Goal: Information Seeking & Learning: Learn about a topic

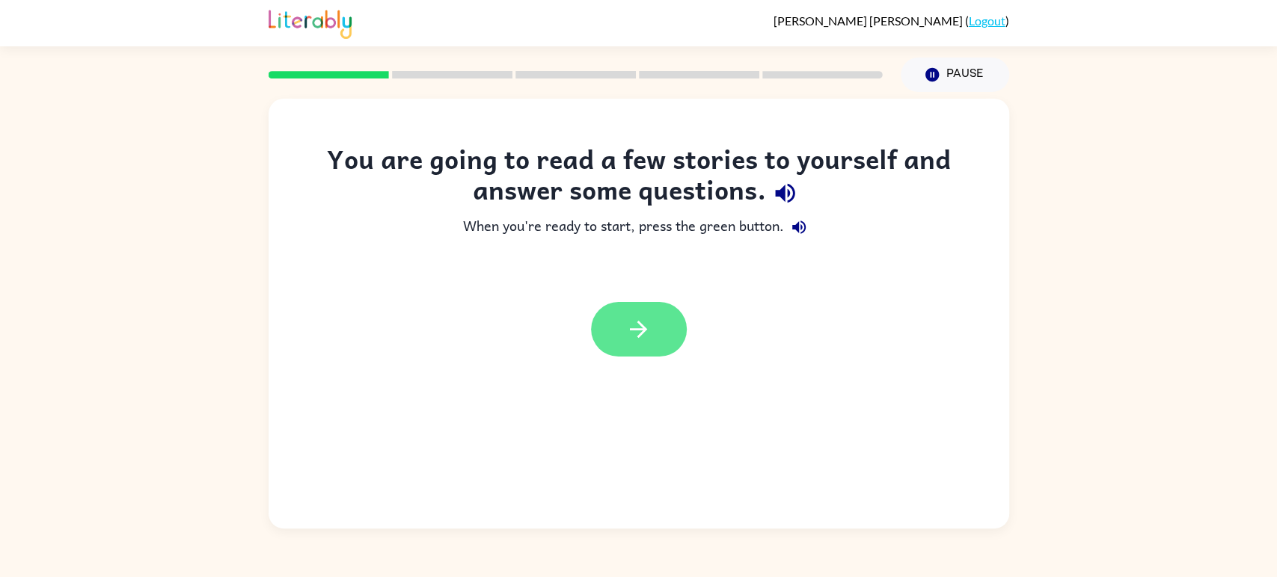
click at [651, 302] on button "button" at bounding box center [639, 329] width 96 height 55
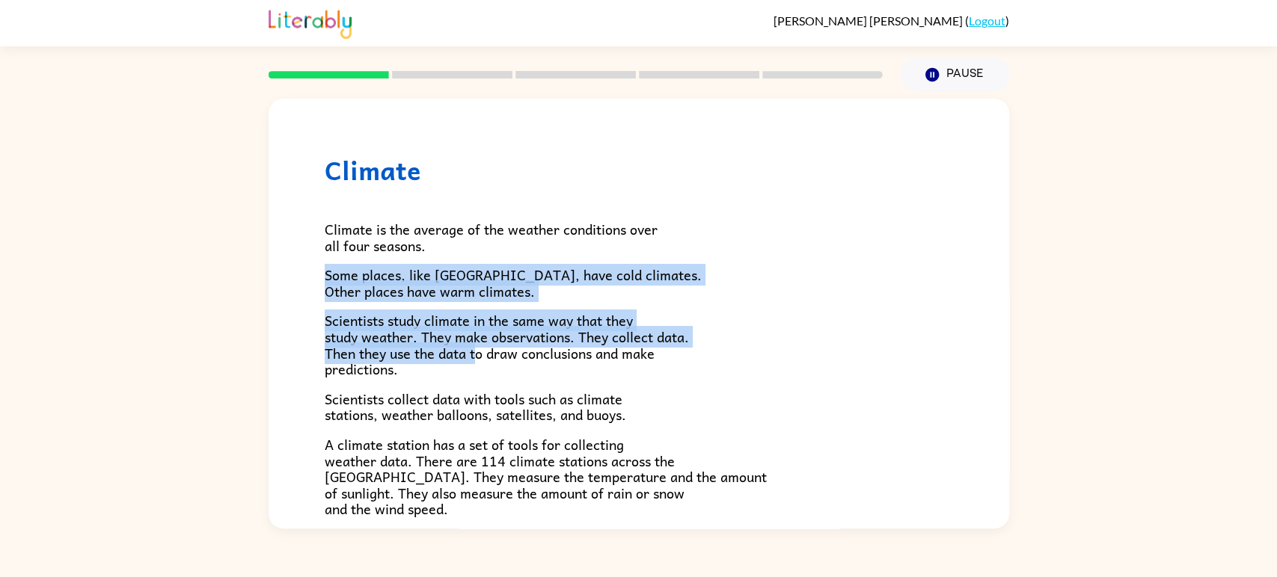
drag, startPoint x: 476, startPoint y: 361, endPoint x: 504, endPoint y: 245, distance: 118.5
click at [504, 245] on div "Climate is the average of the weather conditions over all four seasons. Some pl…" at bounding box center [639, 491] width 628 height 612
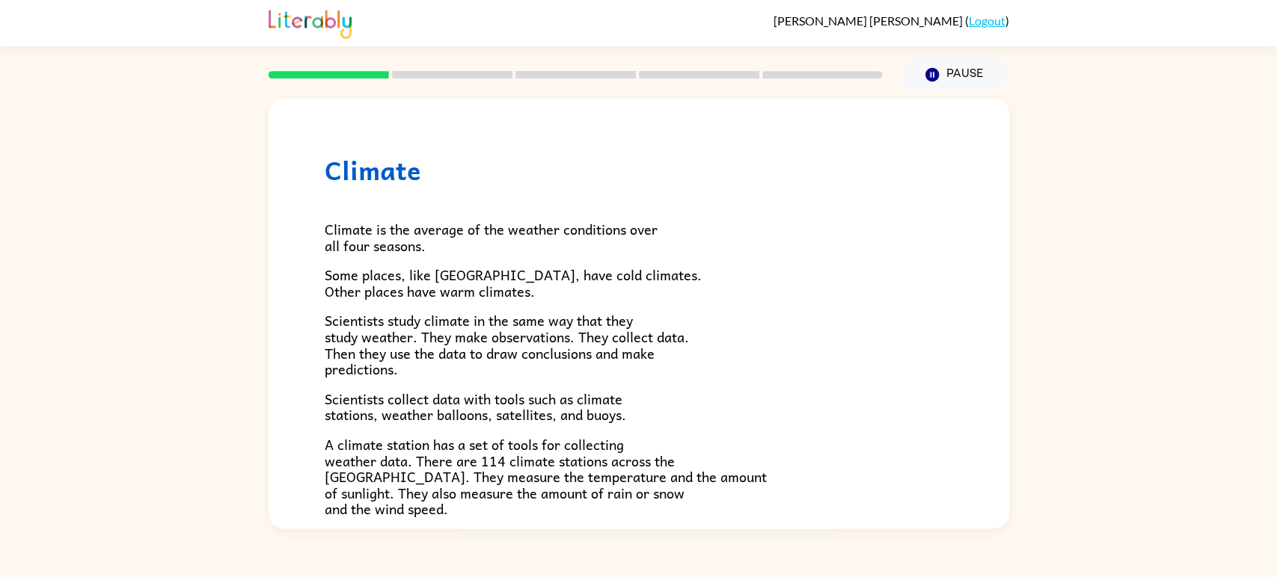
click at [511, 240] on span "Climate is the average of the weather conditions over all four seasons." at bounding box center [491, 237] width 333 height 38
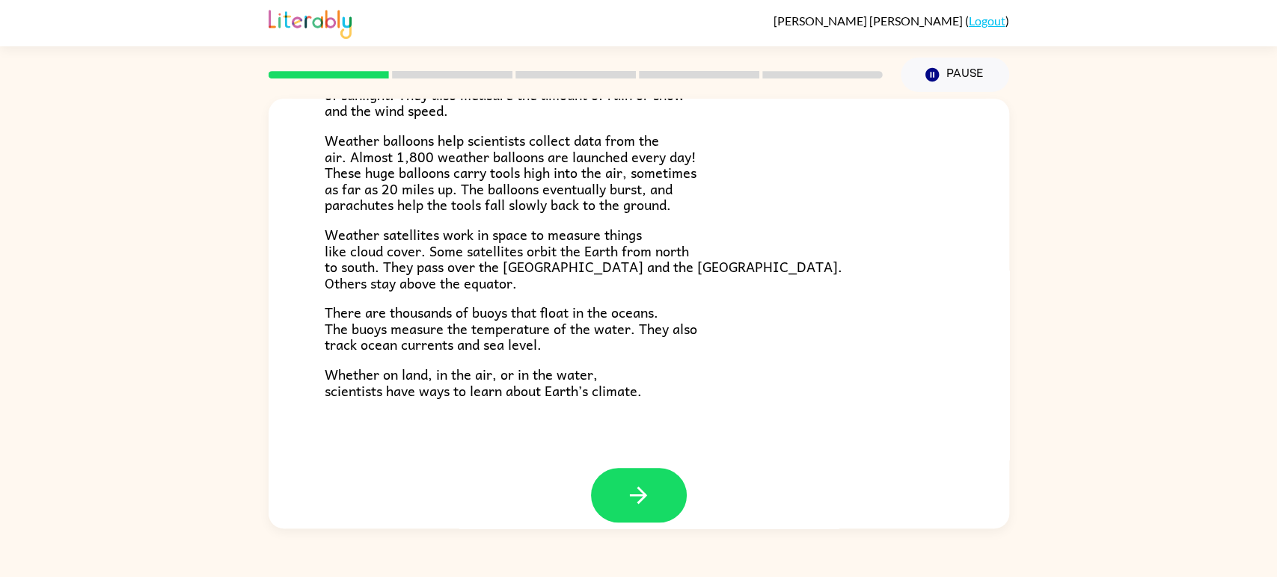
scroll to position [414, 0]
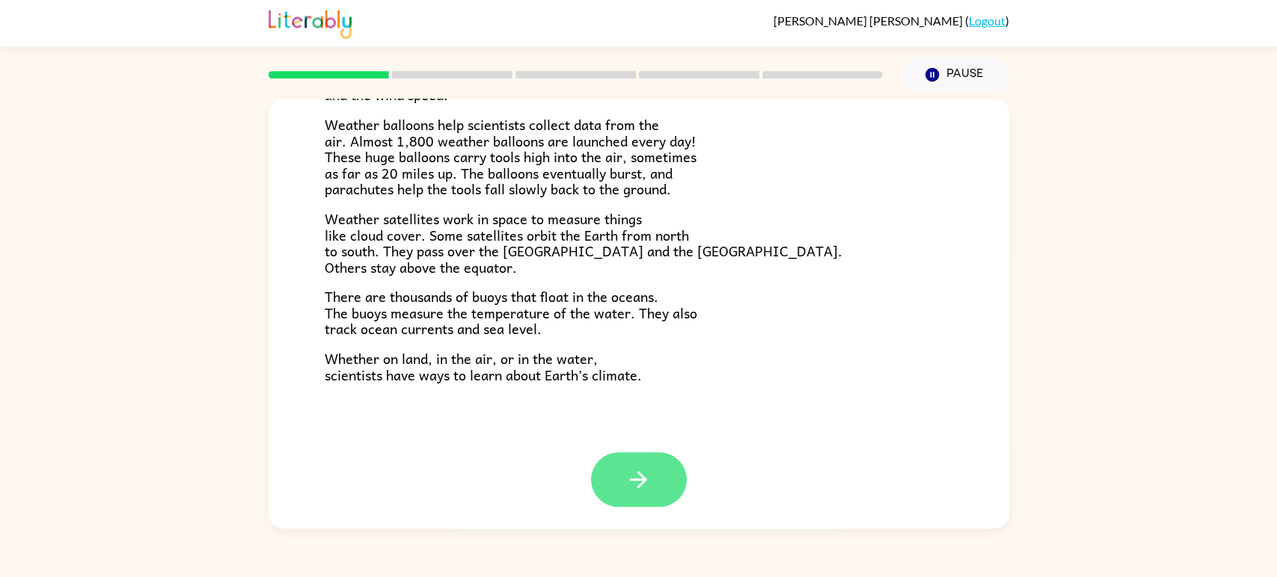
click at [646, 469] on icon "button" at bounding box center [638, 480] width 26 height 26
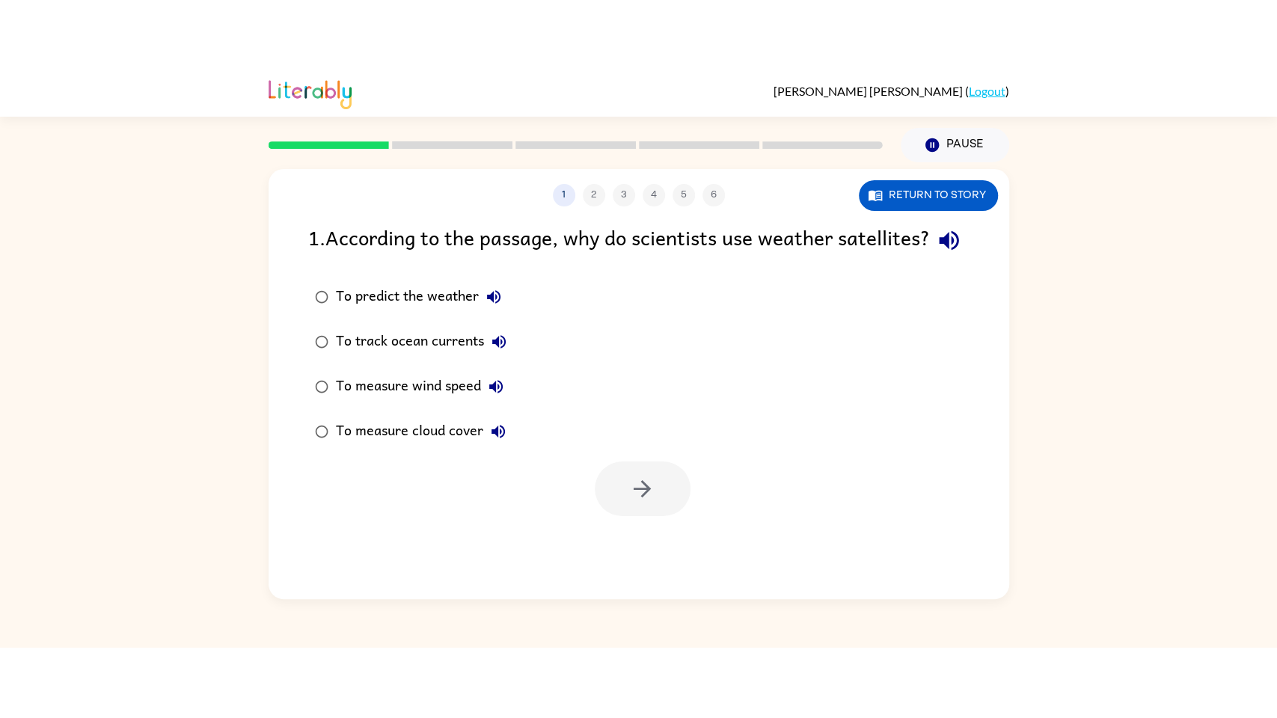
scroll to position [0, 0]
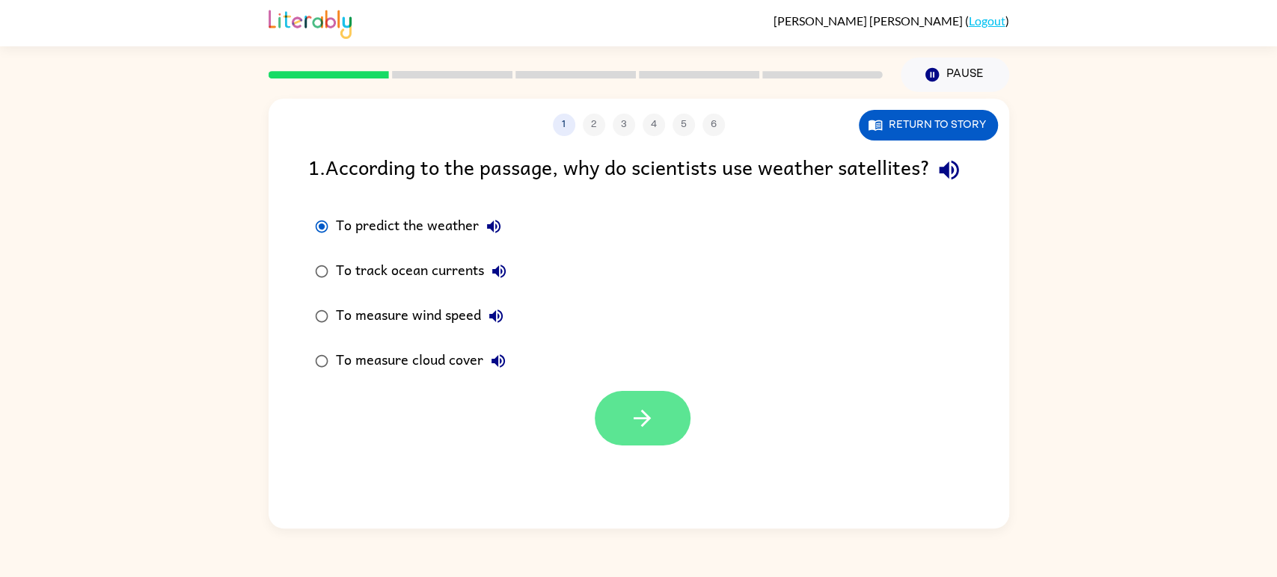
click at [606, 446] on button "button" at bounding box center [643, 418] width 96 height 55
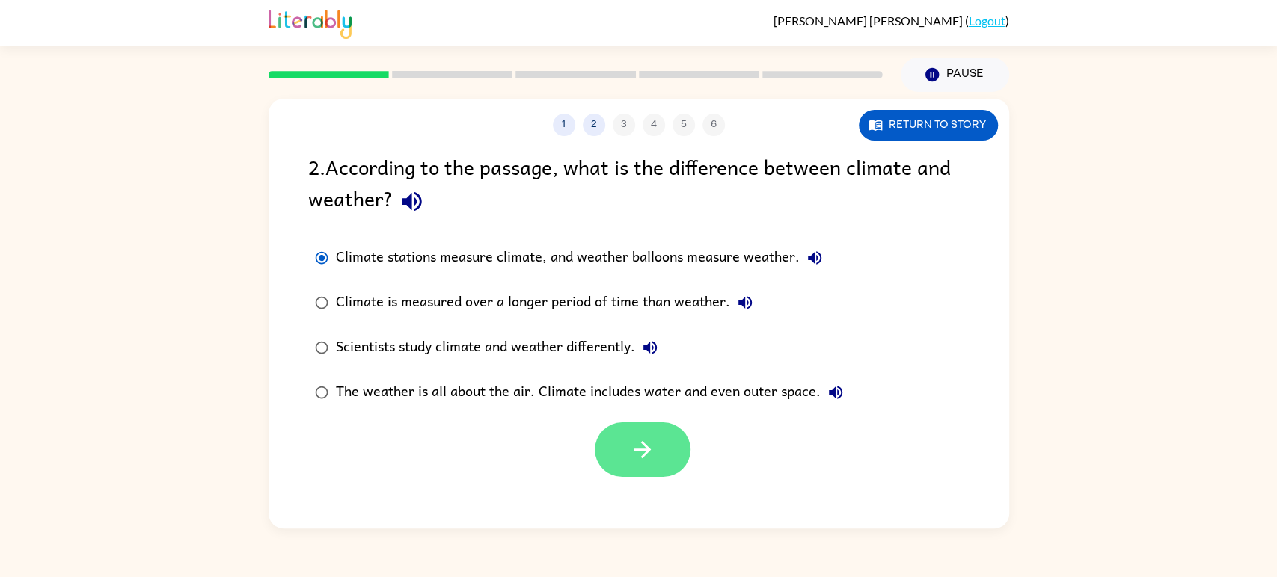
click at [636, 464] on button "button" at bounding box center [643, 450] width 96 height 55
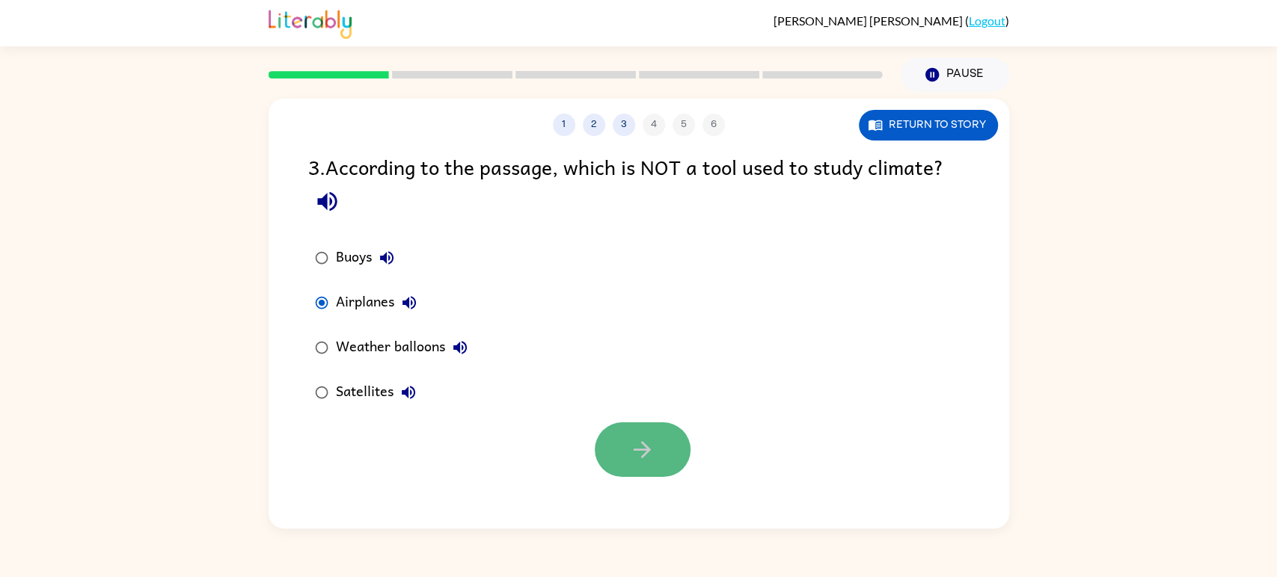
click at [635, 454] on icon "button" at bounding box center [642, 450] width 26 height 26
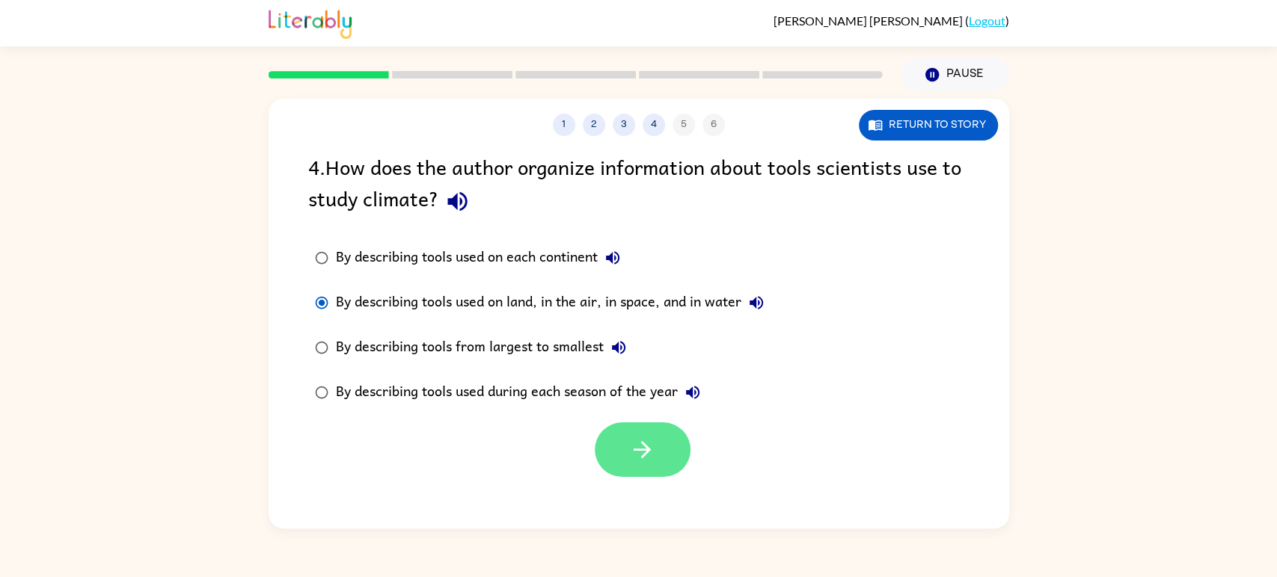
click at [677, 448] on button "button" at bounding box center [643, 450] width 96 height 55
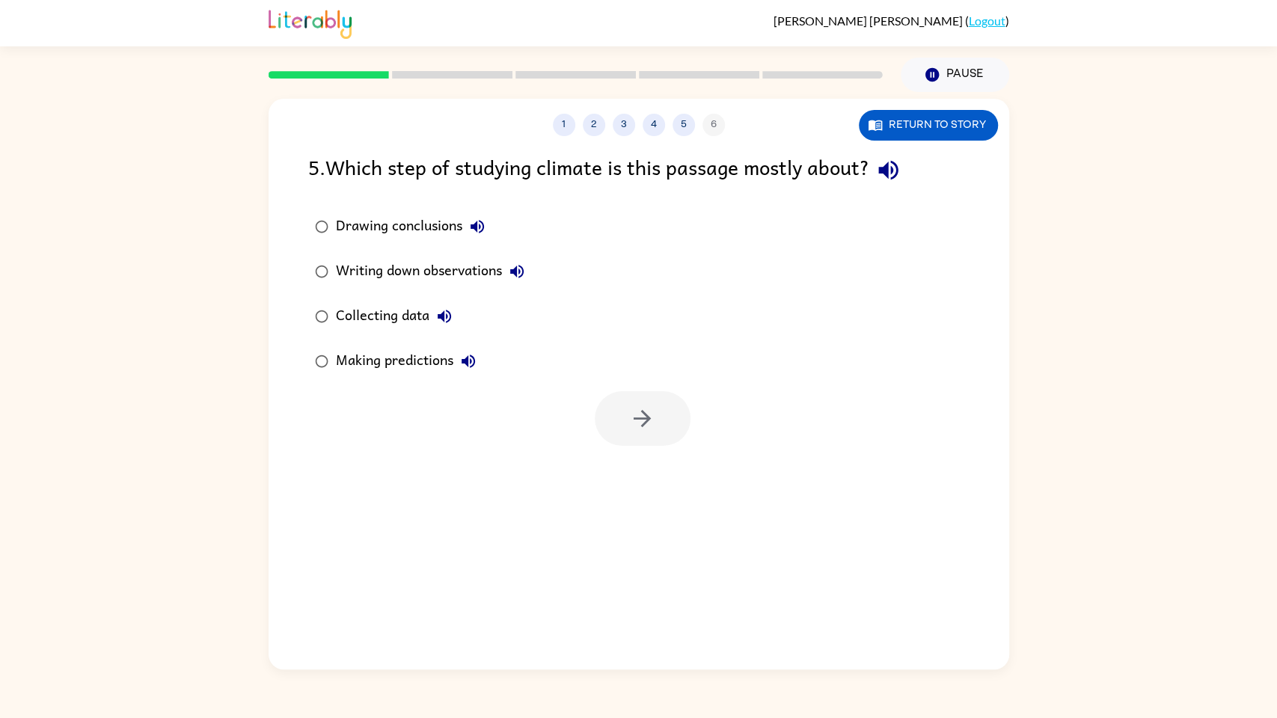
click at [640, 227] on div "Drawing conclusions Writing down observations Collecting data Making predictions" at bounding box center [658, 294] width 701 height 180
click at [588, 408] on div at bounding box center [639, 415] width 740 height 62
click at [598, 407] on button "button" at bounding box center [643, 418] width 96 height 55
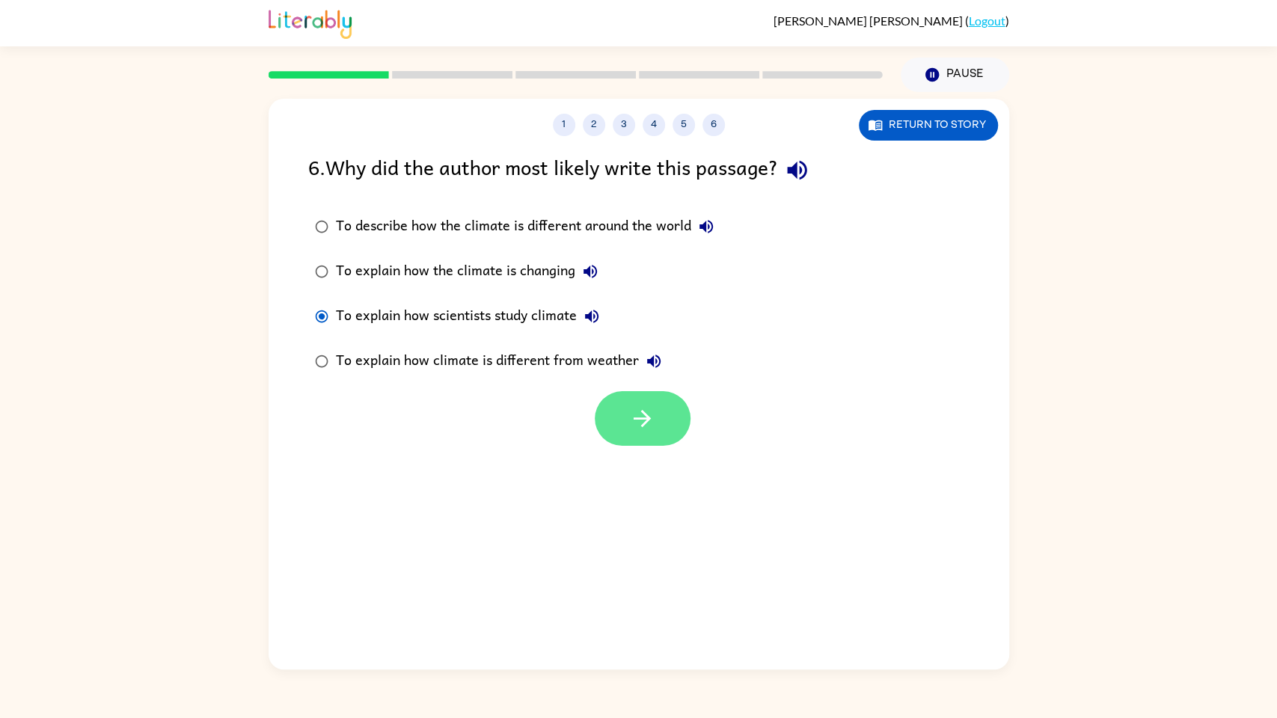
click at [664, 402] on button "button" at bounding box center [643, 418] width 96 height 55
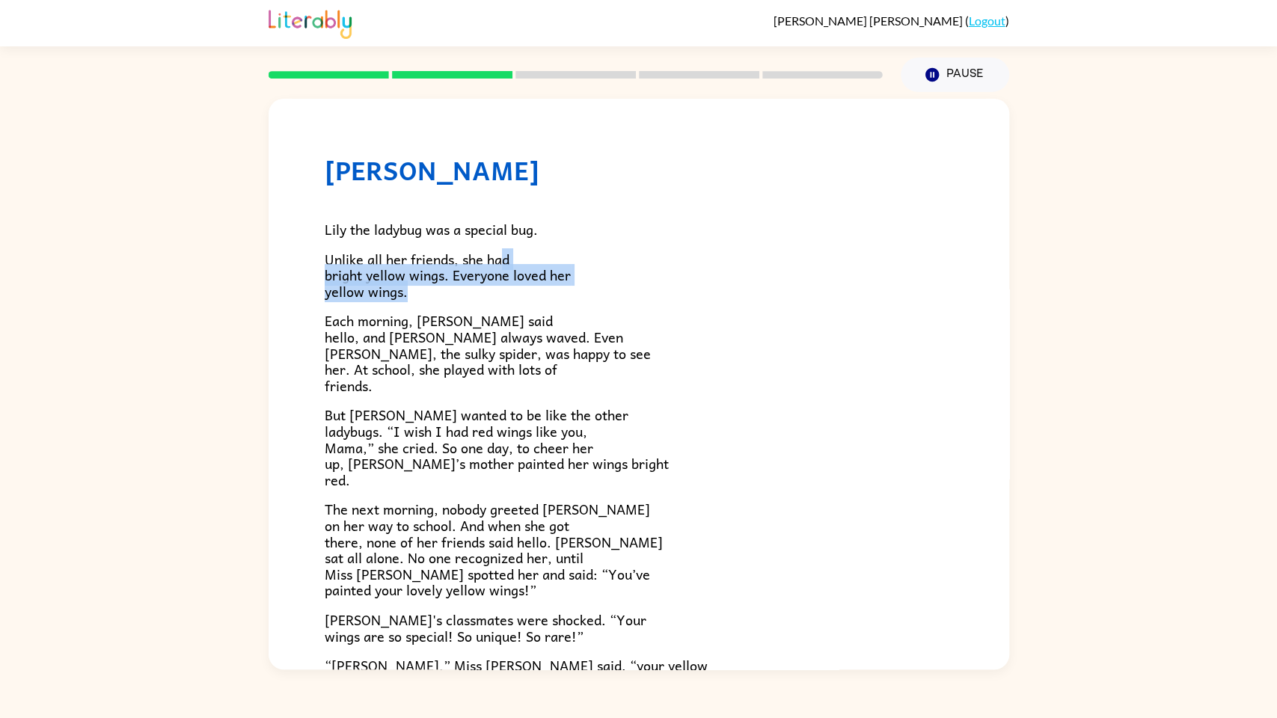
drag, startPoint x: 497, startPoint y: 300, endPoint x: 503, endPoint y: 266, distance: 34.3
click at [503, 266] on div "Lily the ladybug was a special bug. Unlike all her friends, she had bright yell…" at bounding box center [639, 491] width 628 height 612
click at [539, 322] on p "Each morning, [PERSON_NAME] said hello, and [PERSON_NAME] always waved. Even [P…" at bounding box center [639, 353] width 628 height 81
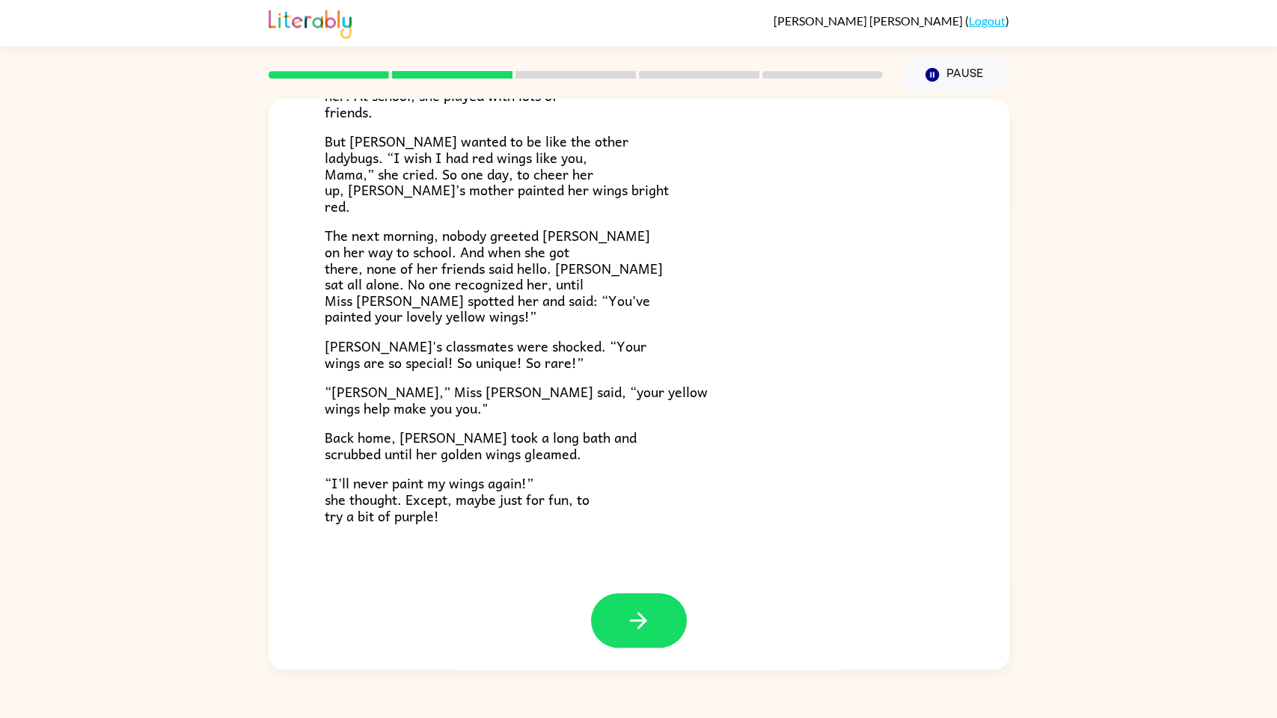
scroll to position [275, 0]
click at [633, 577] on div "[PERSON_NAME] [PERSON_NAME] the ladybug was a special bug. Unlike all her frien…" at bounding box center [639, 208] width 740 height 768
click at [637, 577] on button "button" at bounding box center [639, 619] width 96 height 55
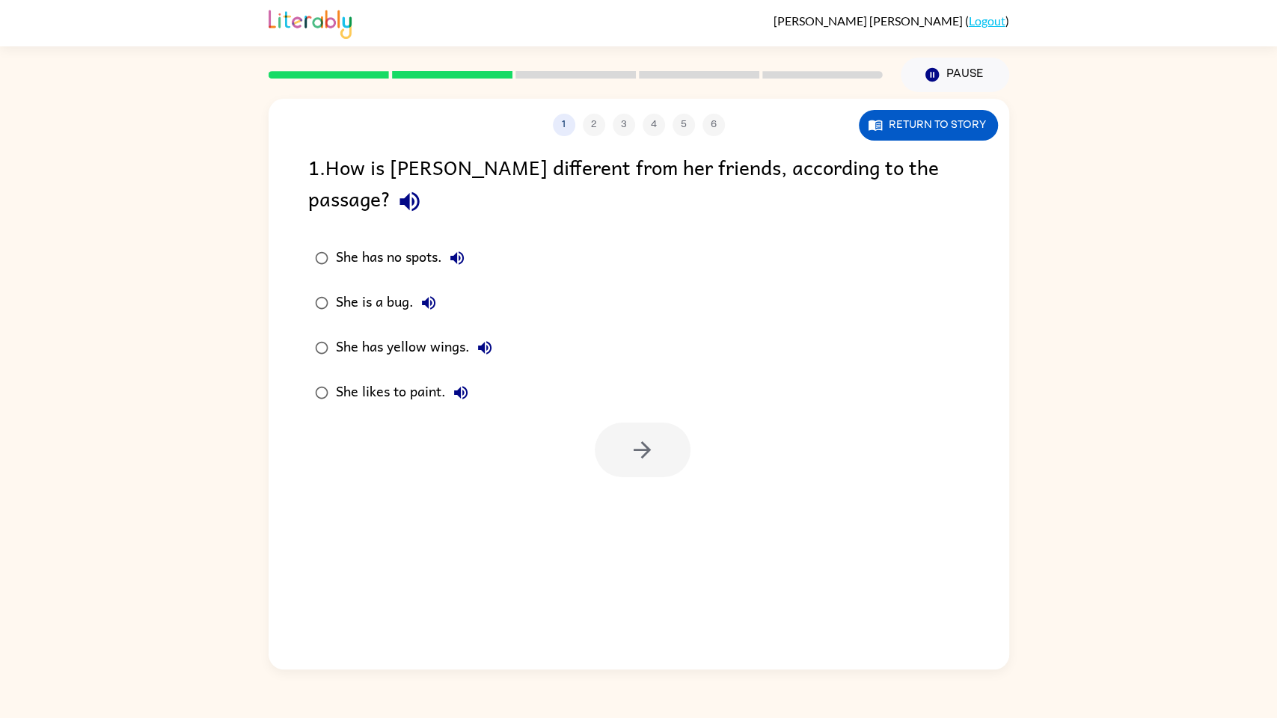
scroll to position [0, 0]
click at [643, 437] on icon "button" at bounding box center [642, 450] width 26 height 26
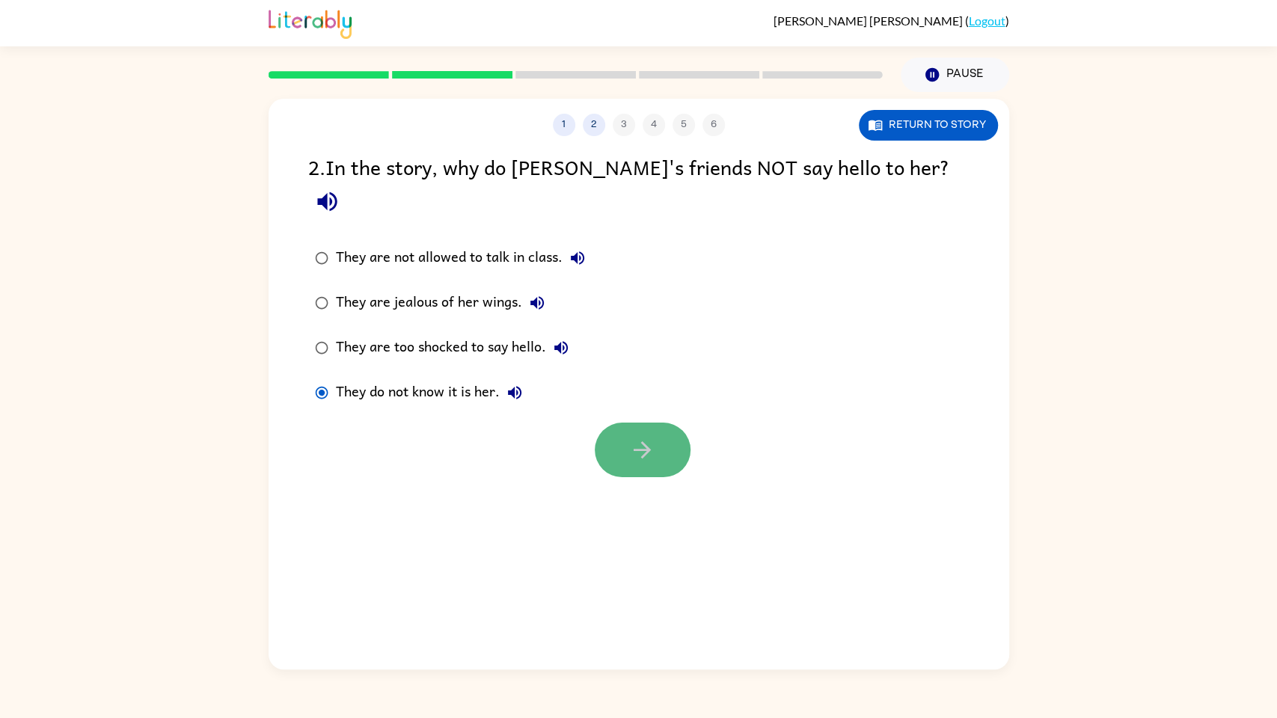
click at [654, 437] on icon "button" at bounding box center [642, 450] width 26 height 26
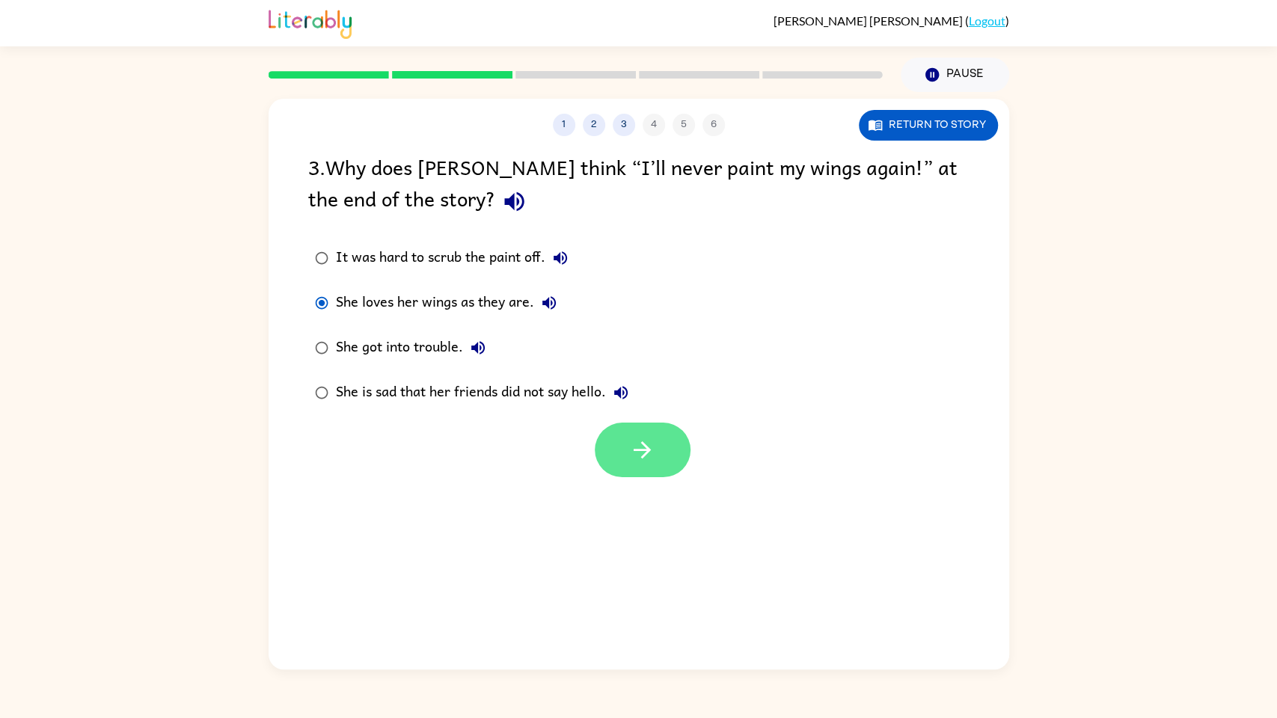
click at [622, 446] on button "button" at bounding box center [643, 450] width 96 height 55
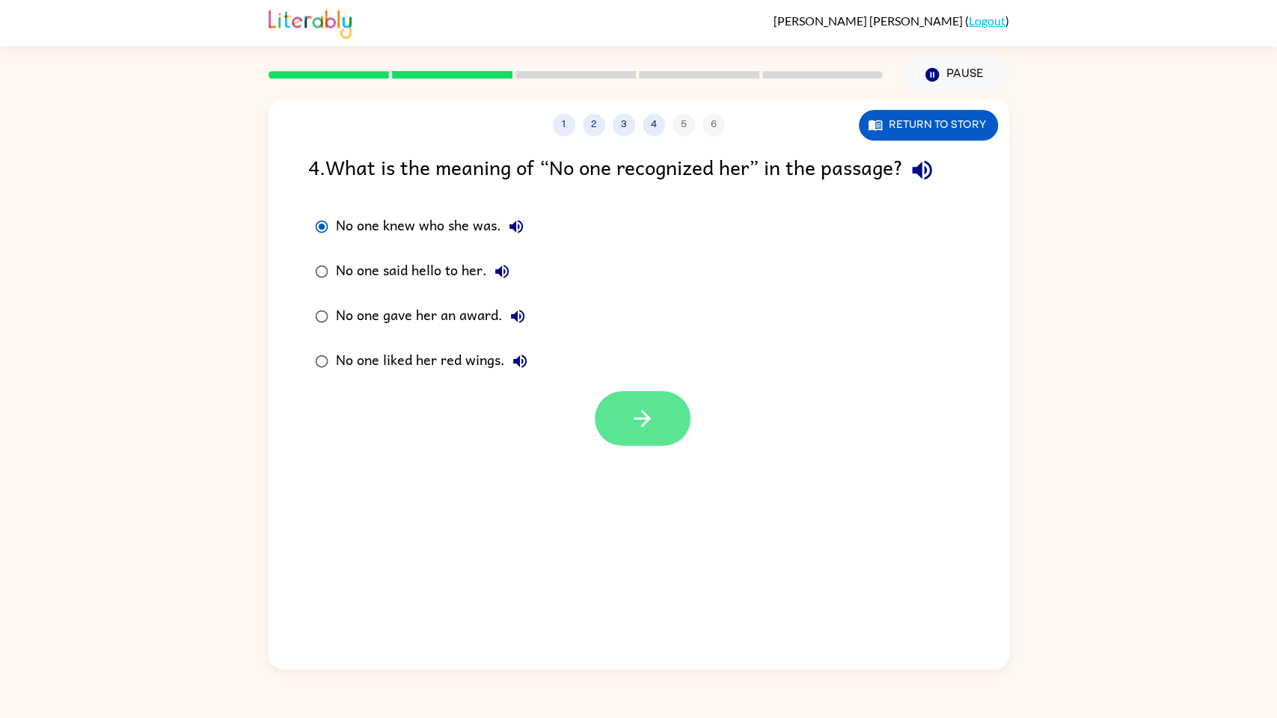
click at [619, 403] on button "button" at bounding box center [643, 418] width 96 height 55
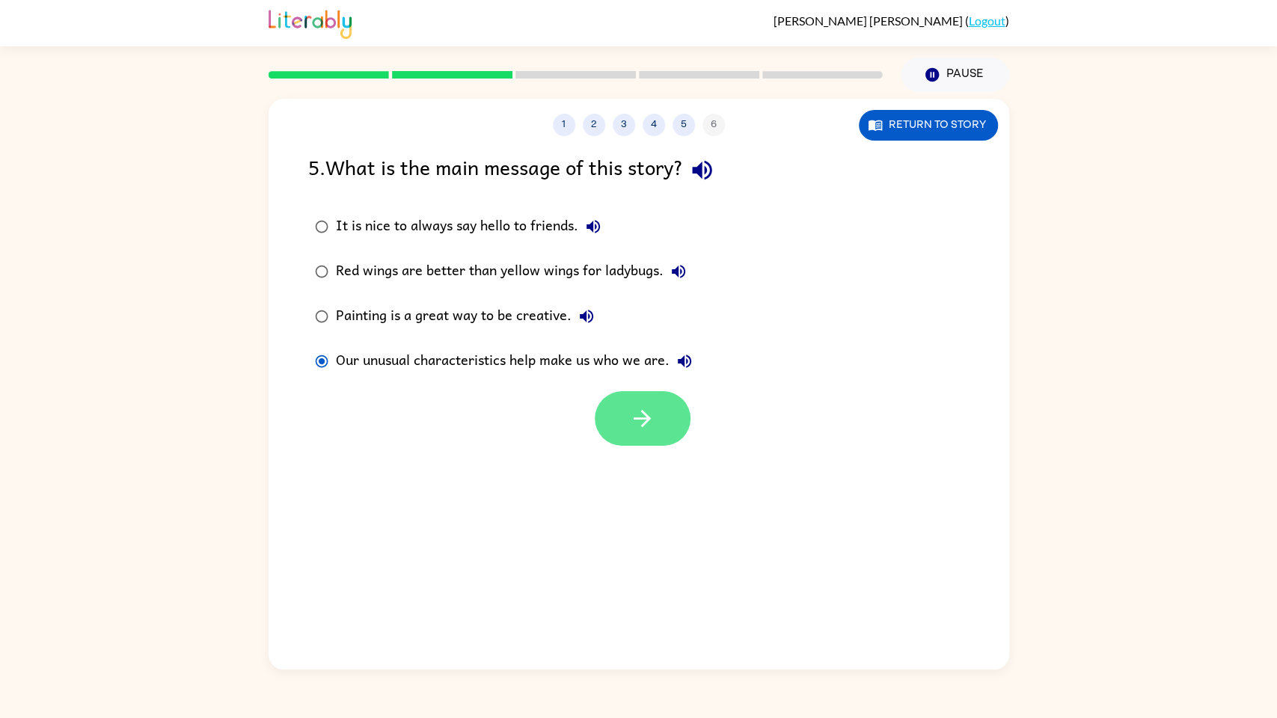
click at [643, 429] on icon "button" at bounding box center [642, 418] width 26 height 26
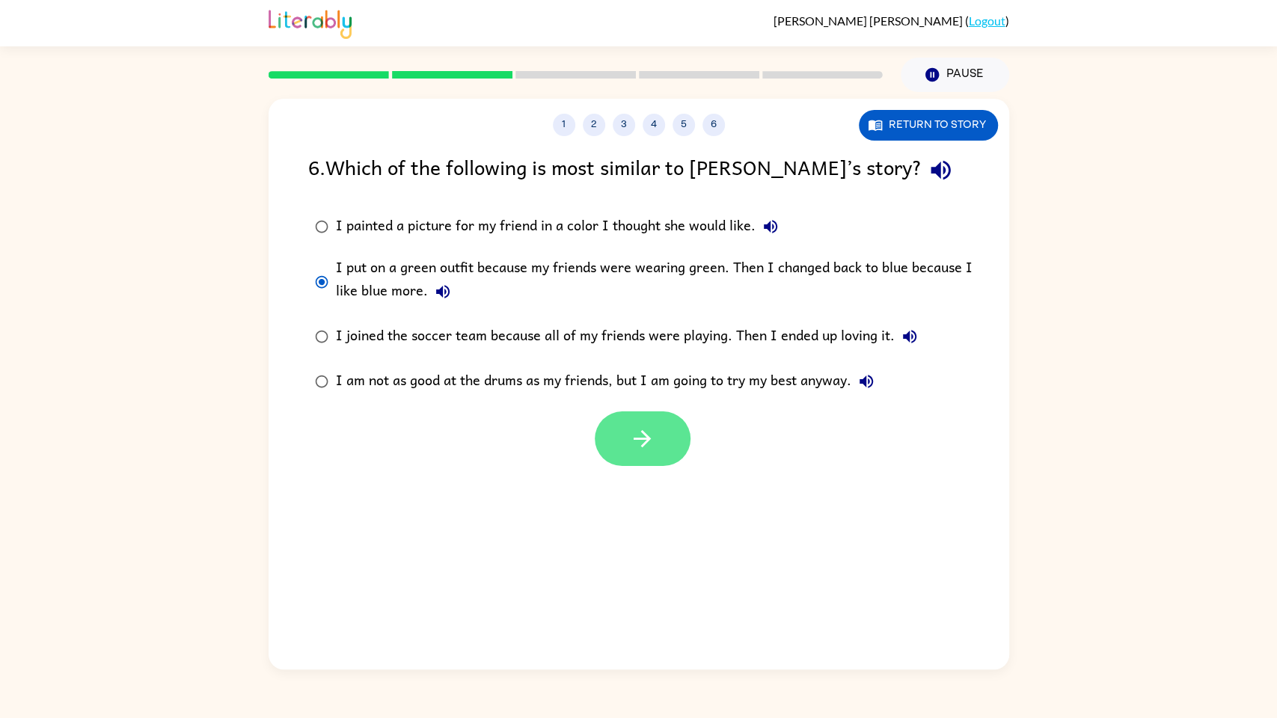
click at [630, 440] on icon "button" at bounding box center [642, 439] width 26 height 26
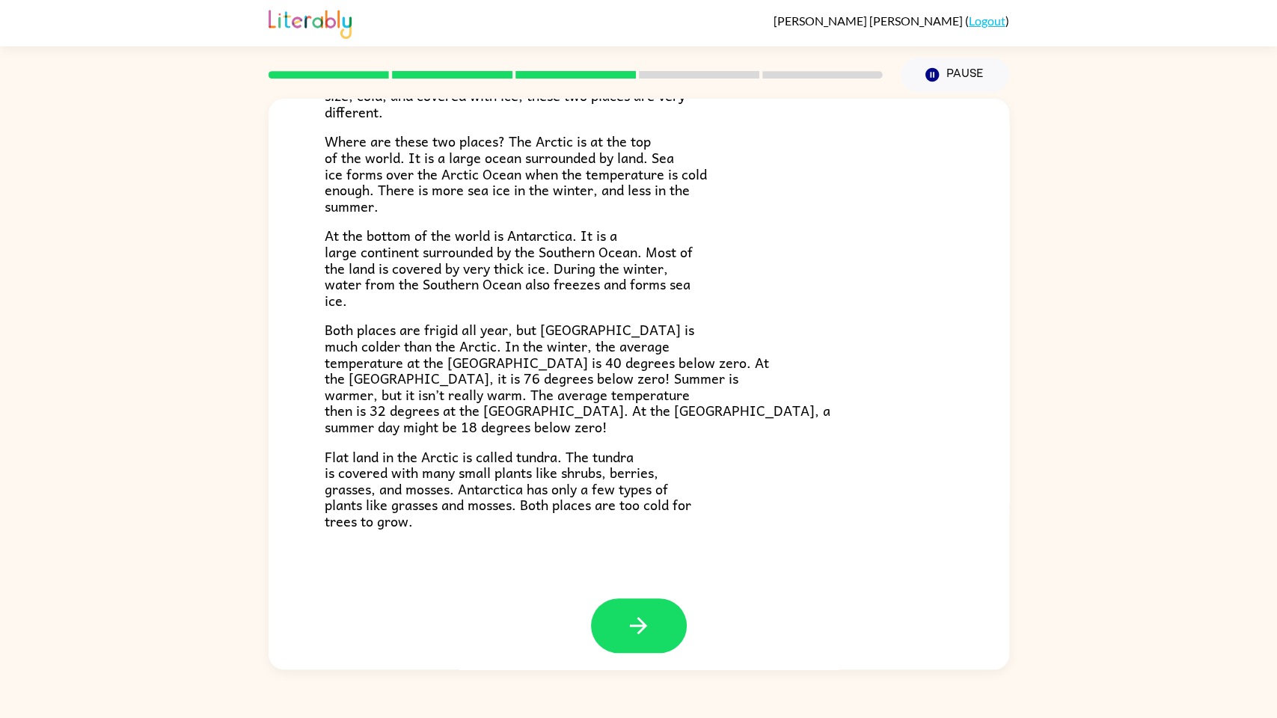
scroll to position [172, 0]
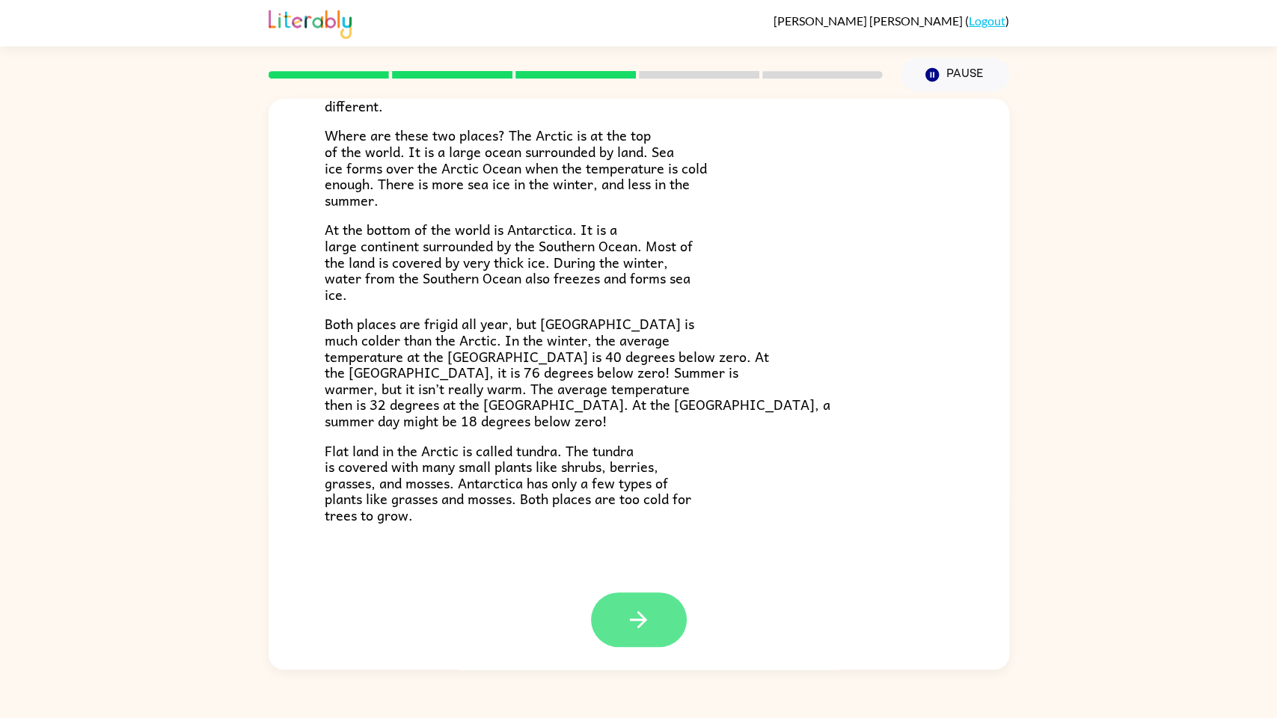
click at [622, 577] on button "button" at bounding box center [639, 619] width 96 height 55
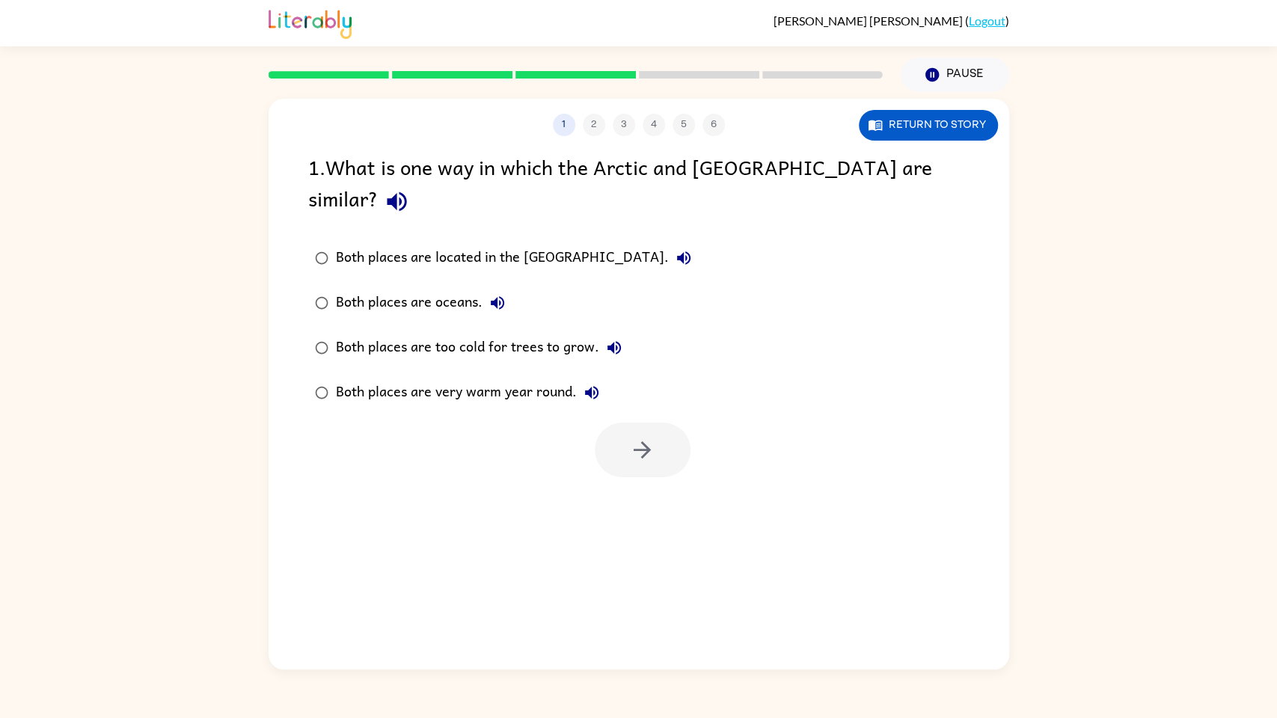
scroll to position [0, 0]
click at [662, 423] on button "button" at bounding box center [643, 450] width 96 height 55
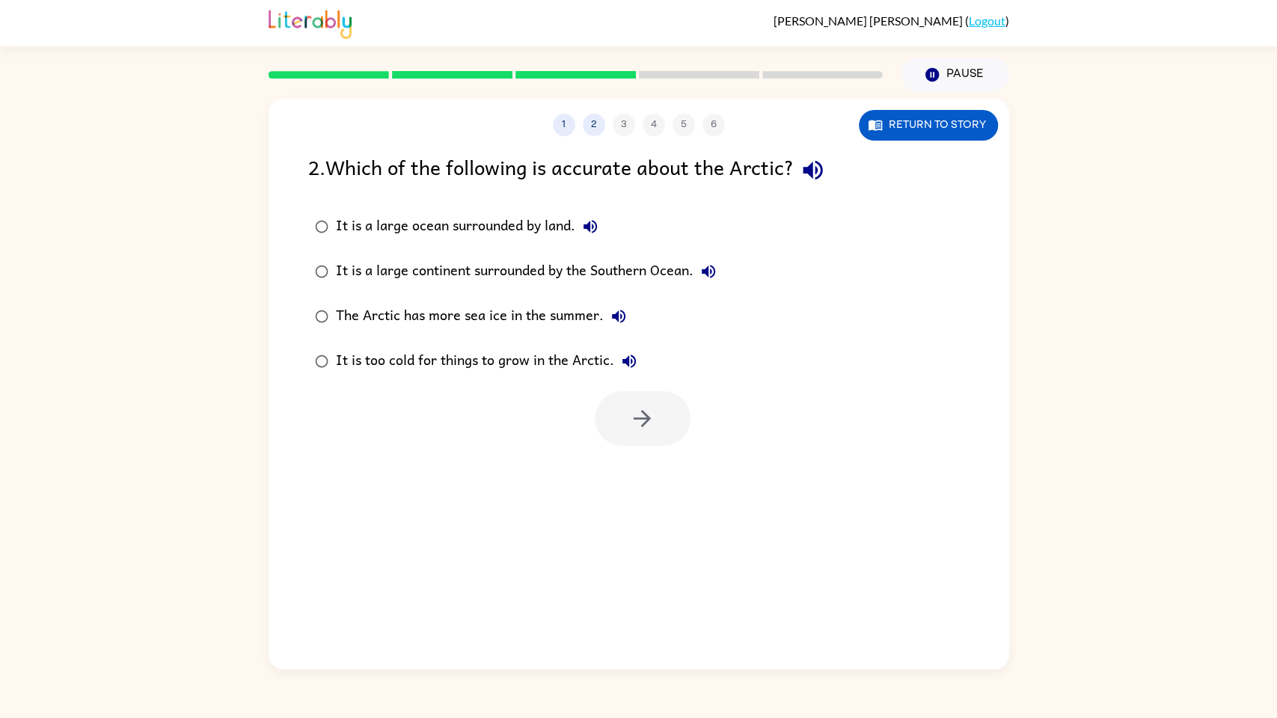
click at [342, 217] on div "It is a large ocean surrounded by land." at bounding box center [470, 227] width 269 height 30
click at [636, 409] on icon "button" at bounding box center [642, 418] width 26 height 26
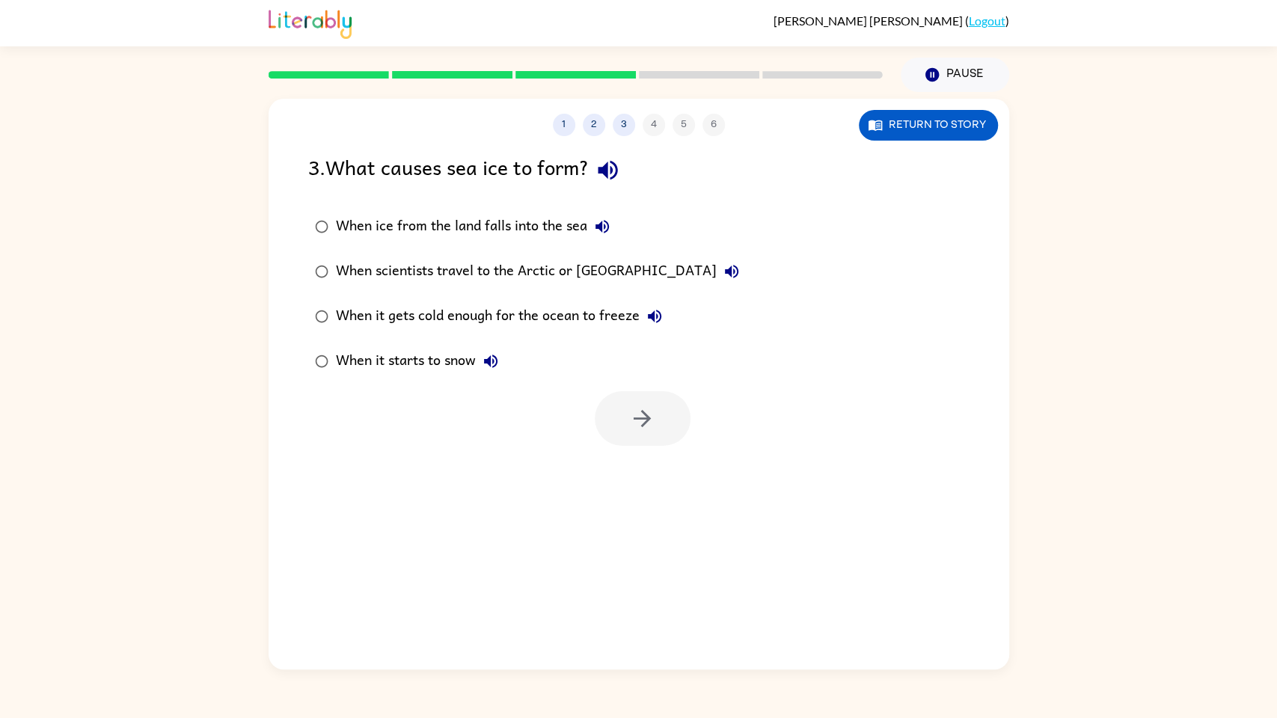
click at [424, 323] on div "When it gets cold enough for the ocean to freeze" at bounding box center [503, 316] width 334 height 30
click at [610, 397] on button "button" at bounding box center [643, 418] width 96 height 55
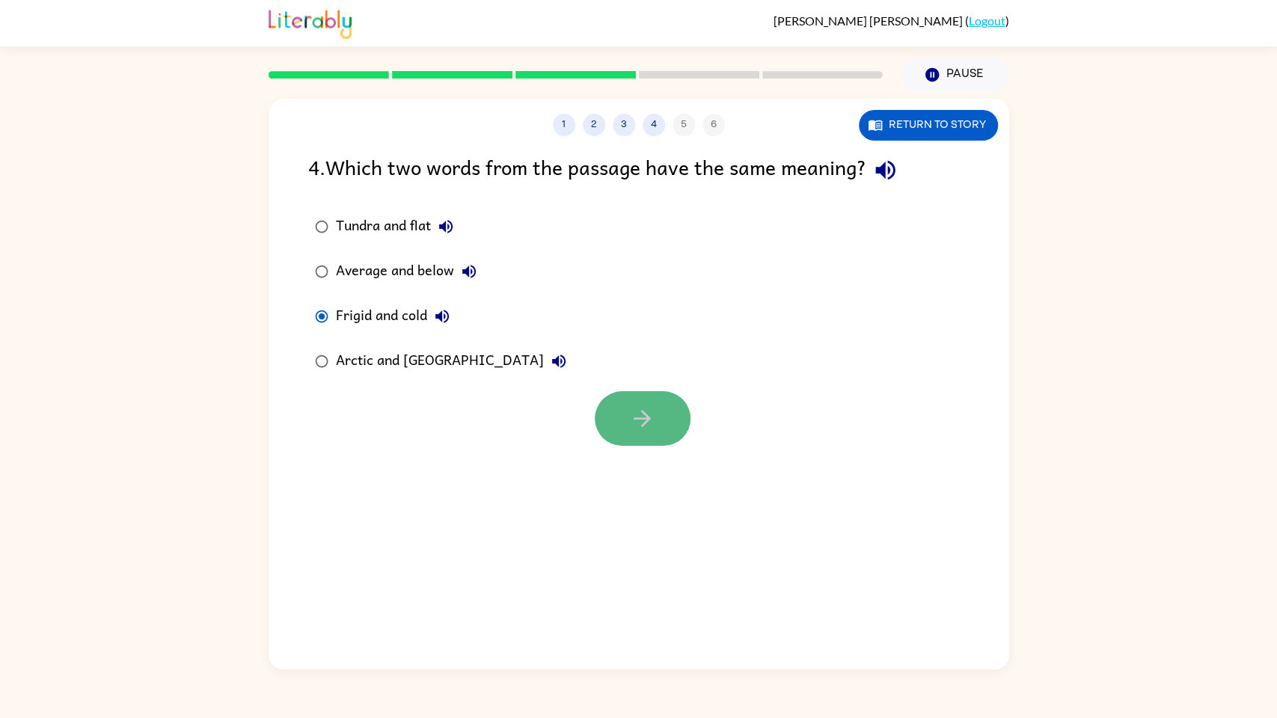
click at [616, 399] on button "button" at bounding box center [643, 418] width 96 height 55
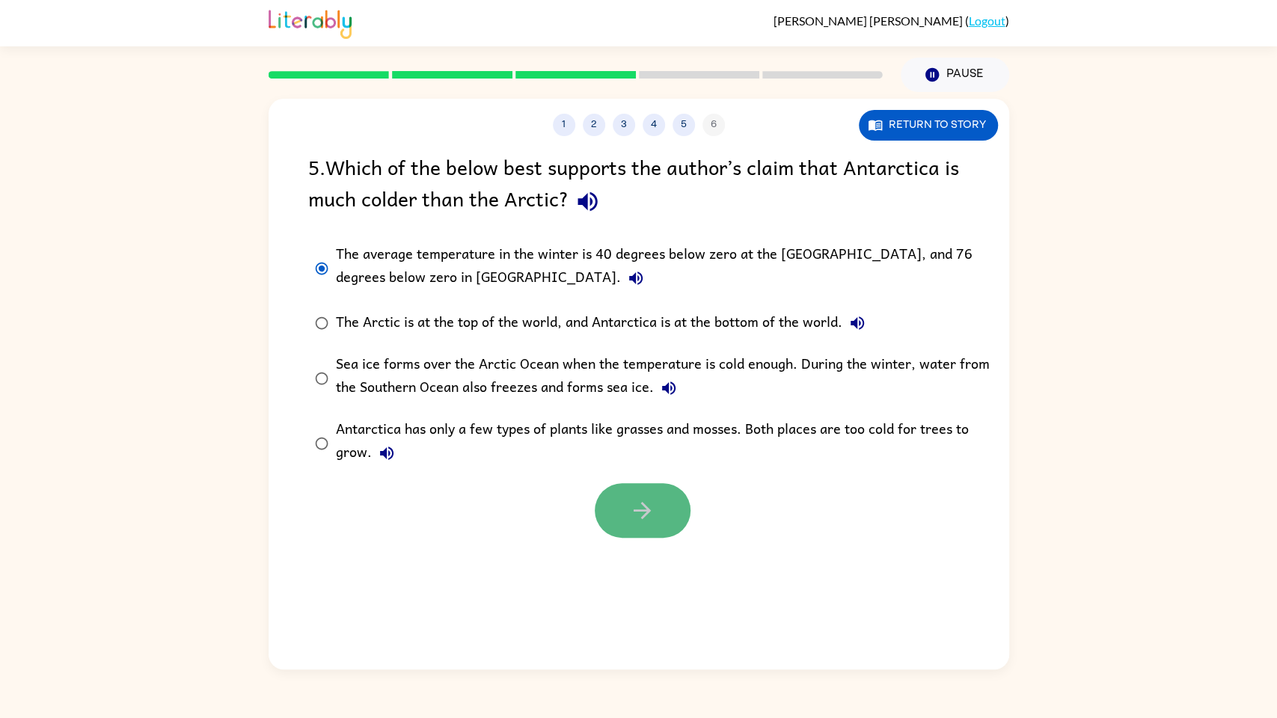
click at [636, 490] on button "button" at bounding box center [643, 510] width 96 height 55
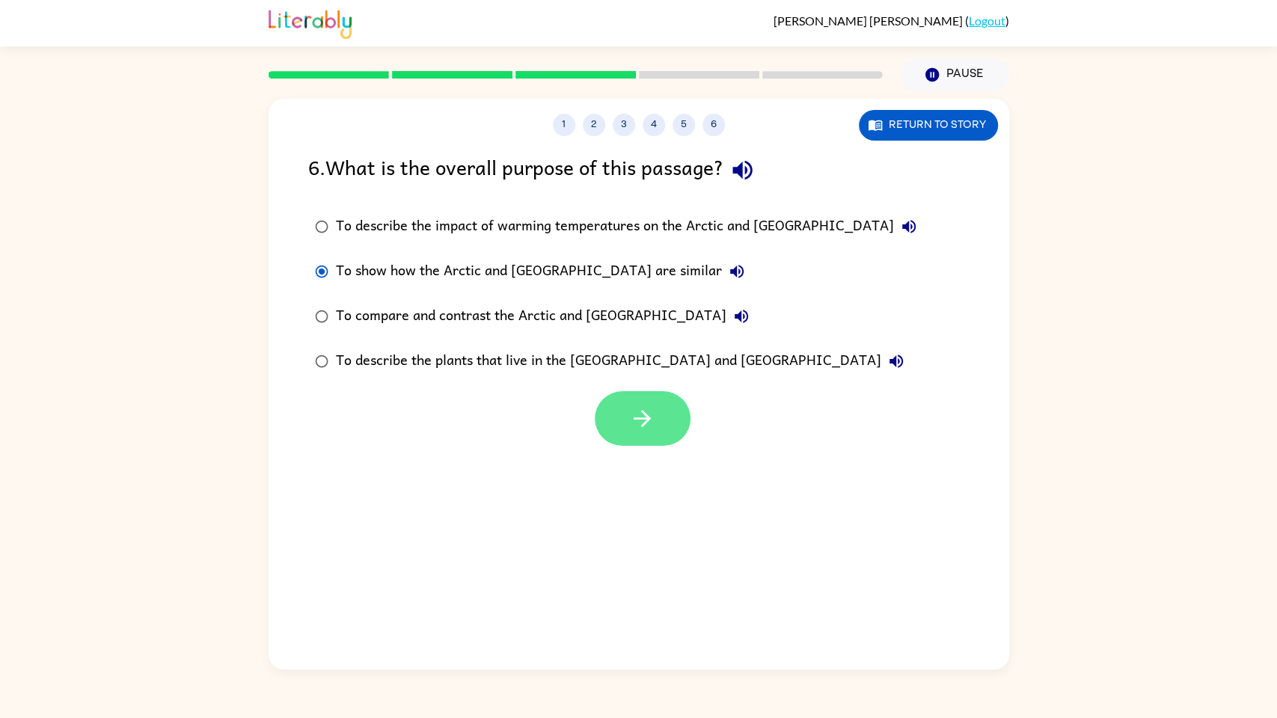
click at [686, 417] on button "button" at bounding box center [643, 418] width 96 height 55
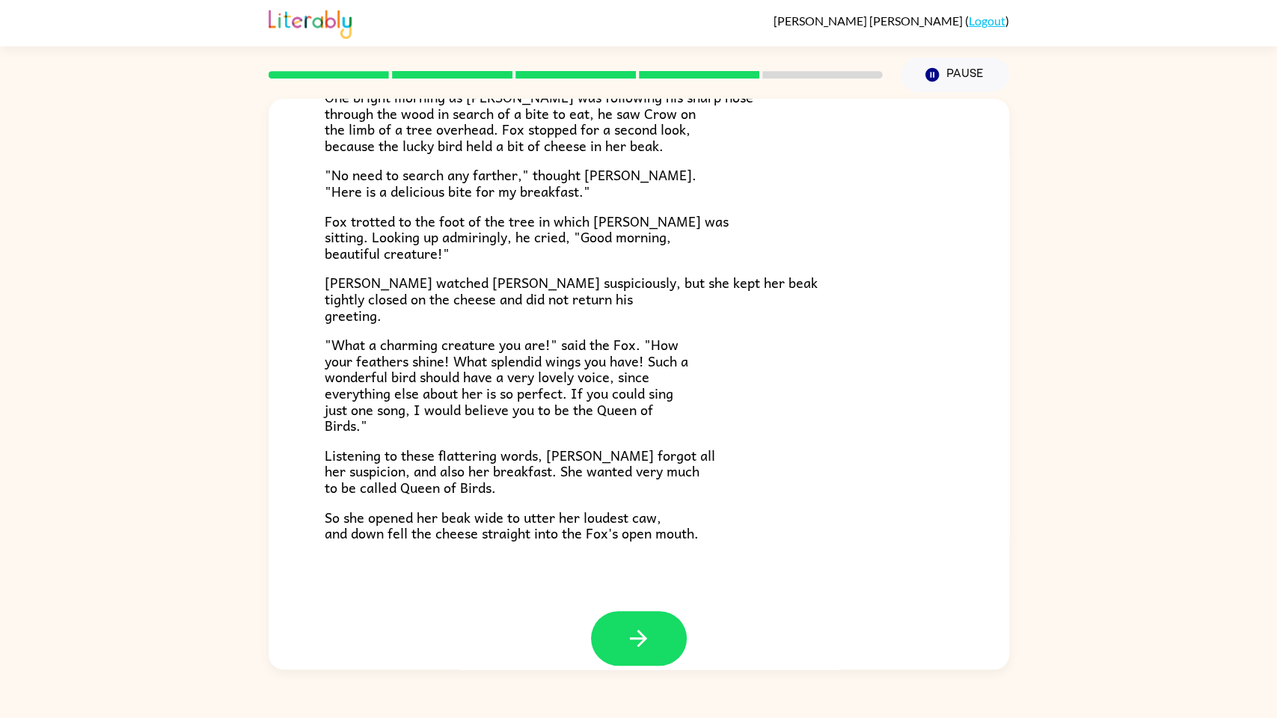
scroll to position [150, 0]
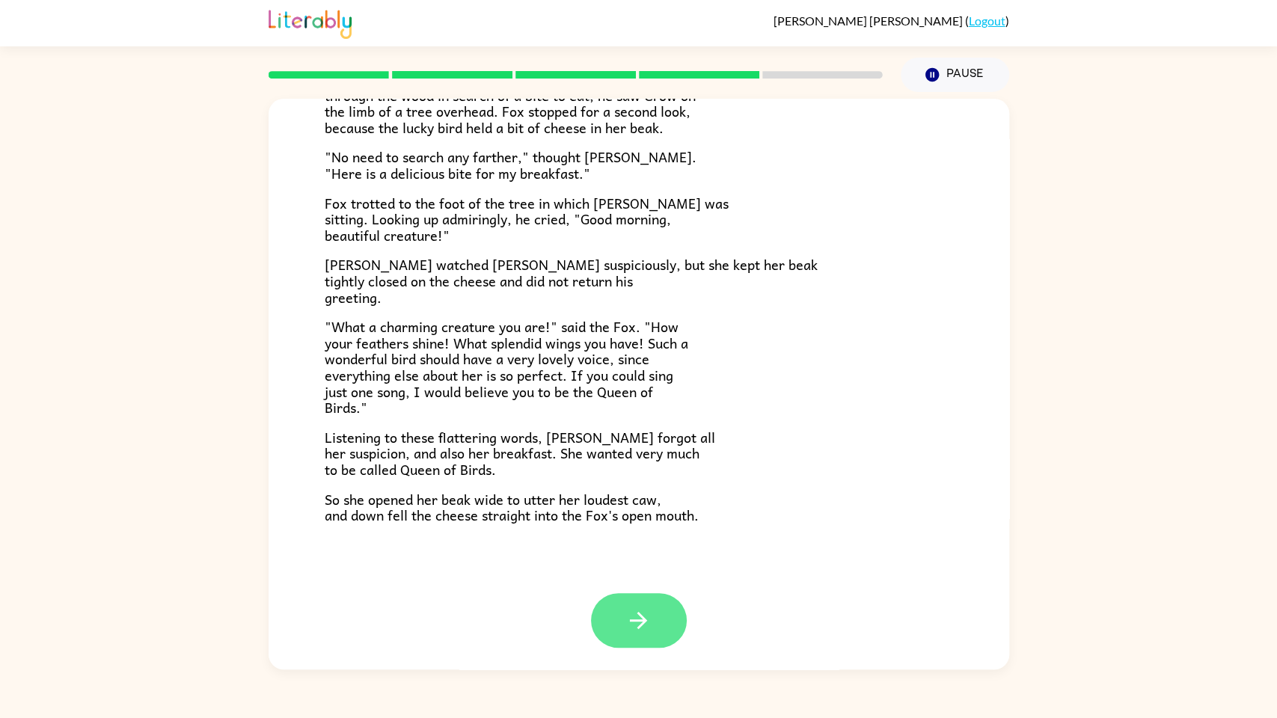
click at [641, 577] on icon "button" at bounding box center [638, 620] width 26 height 26
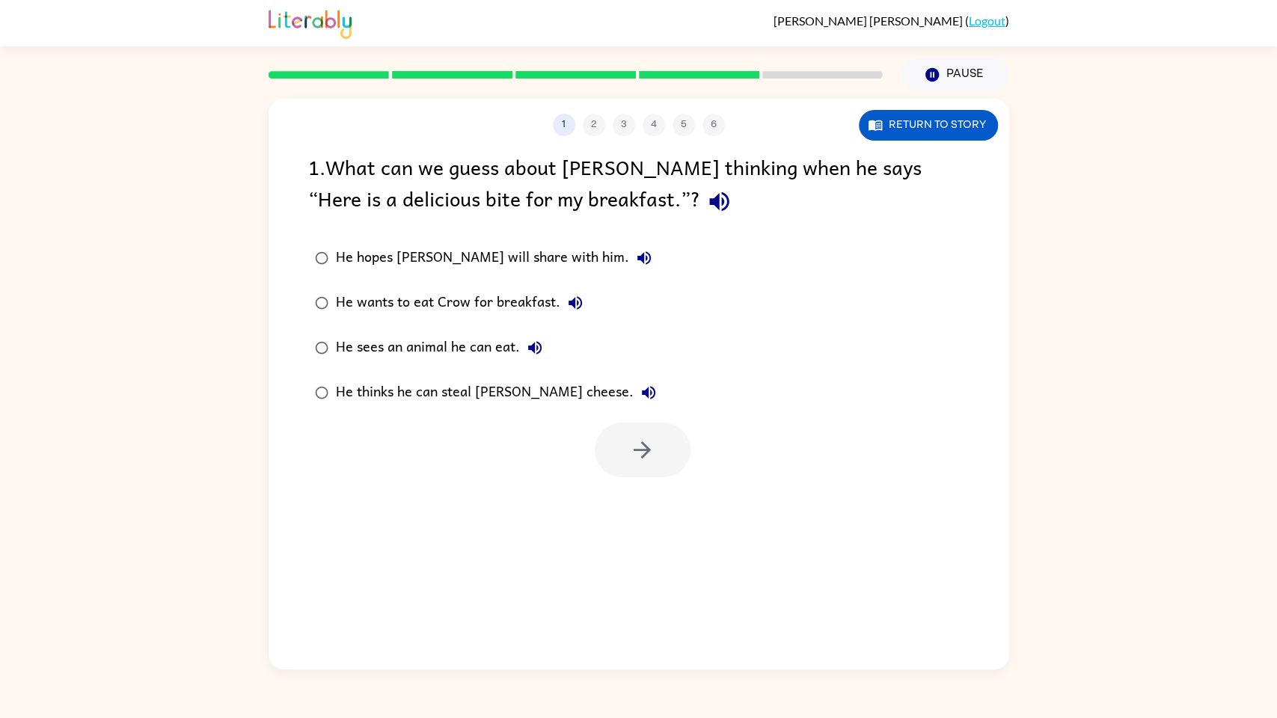
scroll to position [0, 0]
click at [333, 285] on label "He wants to eat Crow for breakfast." at bounding box center [485, 302] width 371 height 45
click at [338, 343] on div "He sees an animal he can eat." at bounding box center [443, 348] width 214 height 30
click at [634, 441] on icon "button" at bounding box center [642, 450] width 26 height 26
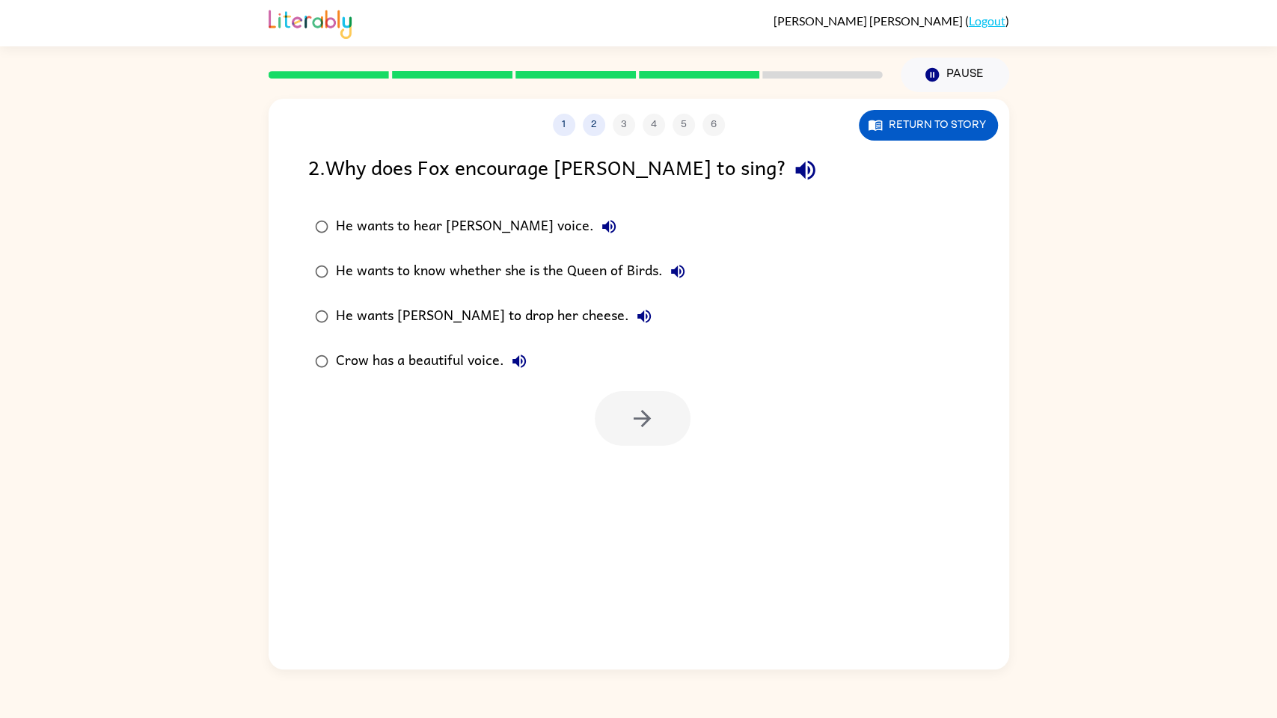
click at [351, 319] on div "He wants [PERSON_NAME] to drop her cheese." at bounding box center [497, 316] width 323 height 30
click at [660, 430] on button "button" at bounding box center [643, 418] width 96 height 55
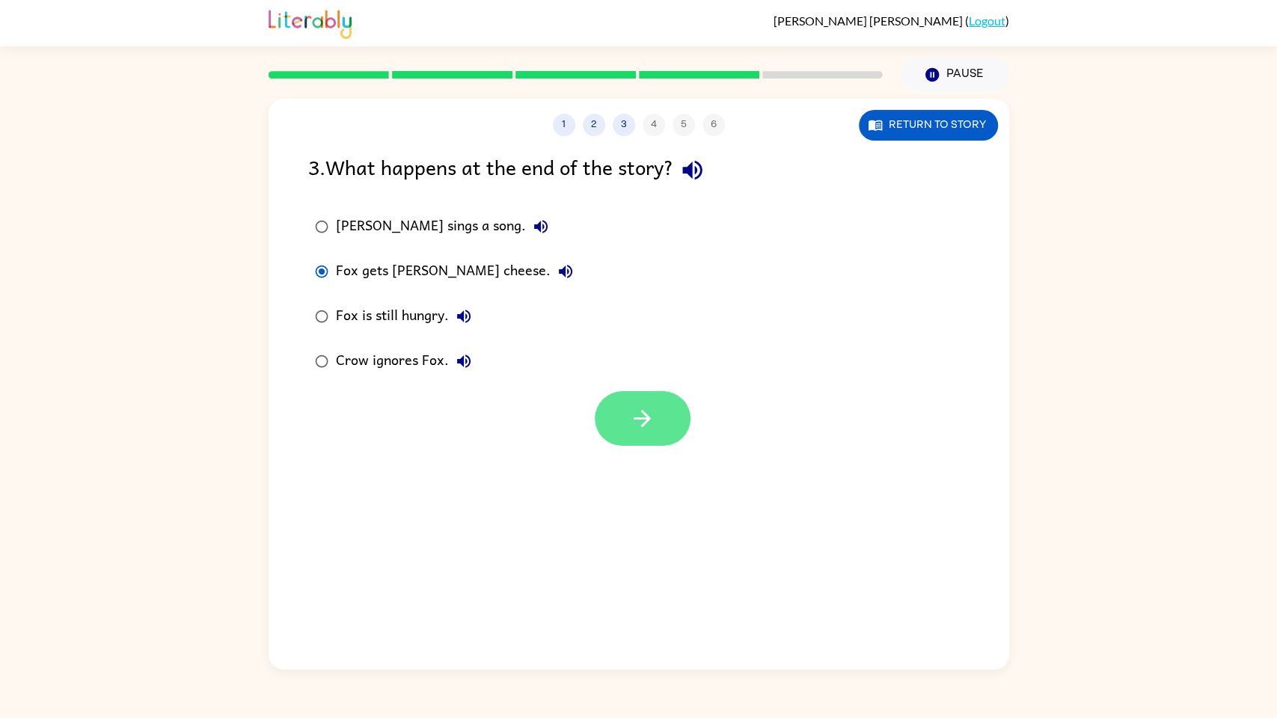
click at [616, 431] on button "button" at bounding box center [643, 418] width 96 height 55
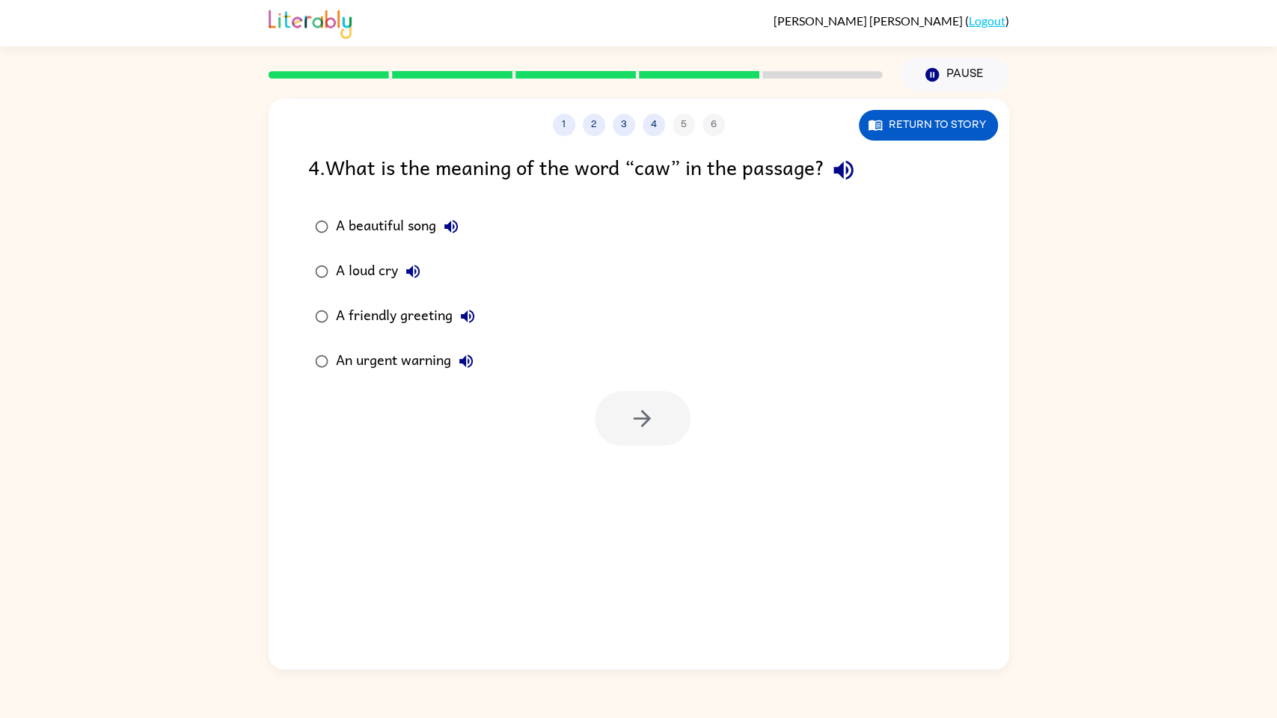
click at [323, 286] on label "A loud cry" at bounding box center [395, 271] width 190 height 45
click at [630, 420] on icon "button" at bounding box center [642, 418] width 26 height 26
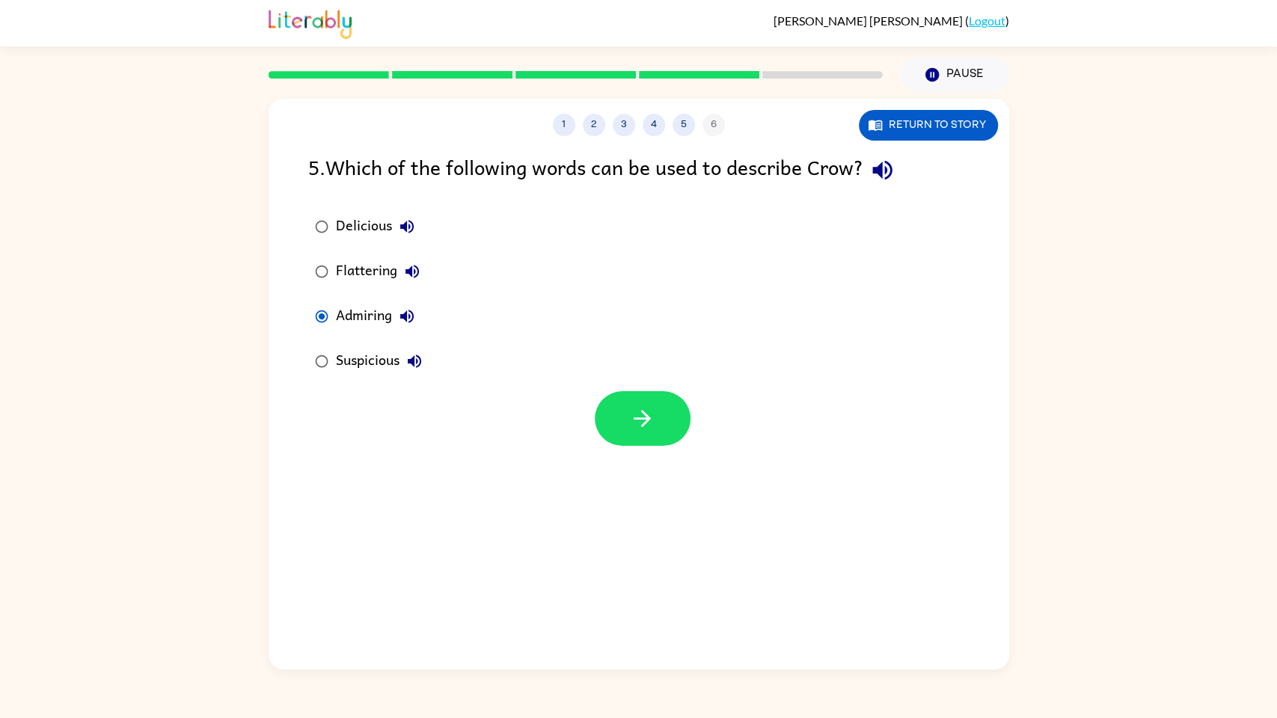
click at [328, 345] on label "Suspicious" at bounding box center [368, 361] width 137 height 45
click at [700, 399] on div at bounding box center [639, 415] width 740 height 62
click at [674, 408] on button "button" at bounding box center [643, 418] width 96 height 55
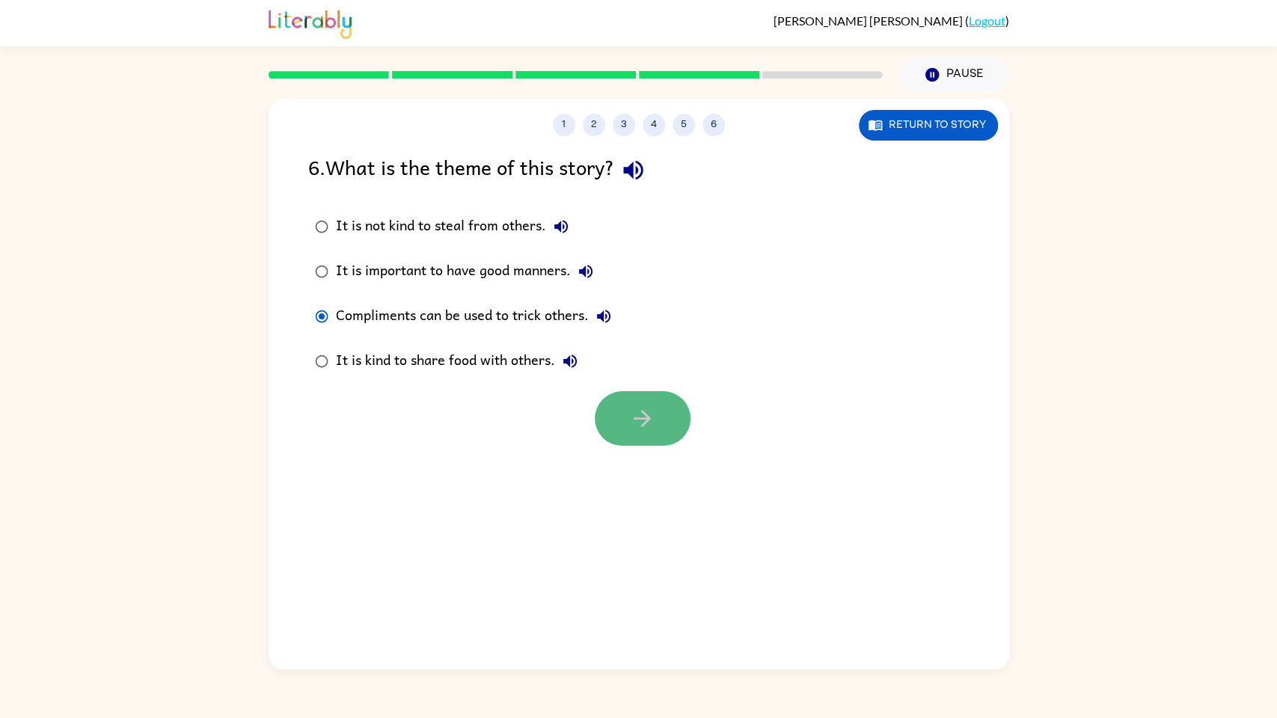
click at [625, 396] on button "button" at bounding box center [643, 418] width 96 height 55
